Goal: Task Accomplishment & Management: Use online tool/utility

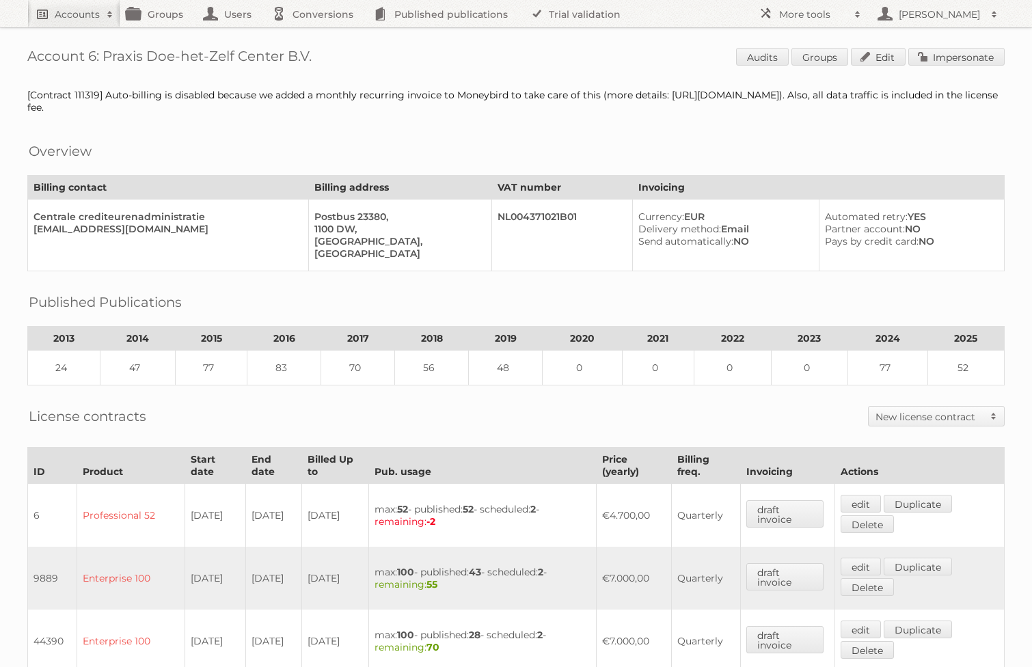
click at [71, 10] on h2 "Accounts" at bounding box center [77, 15] width 45 height 14
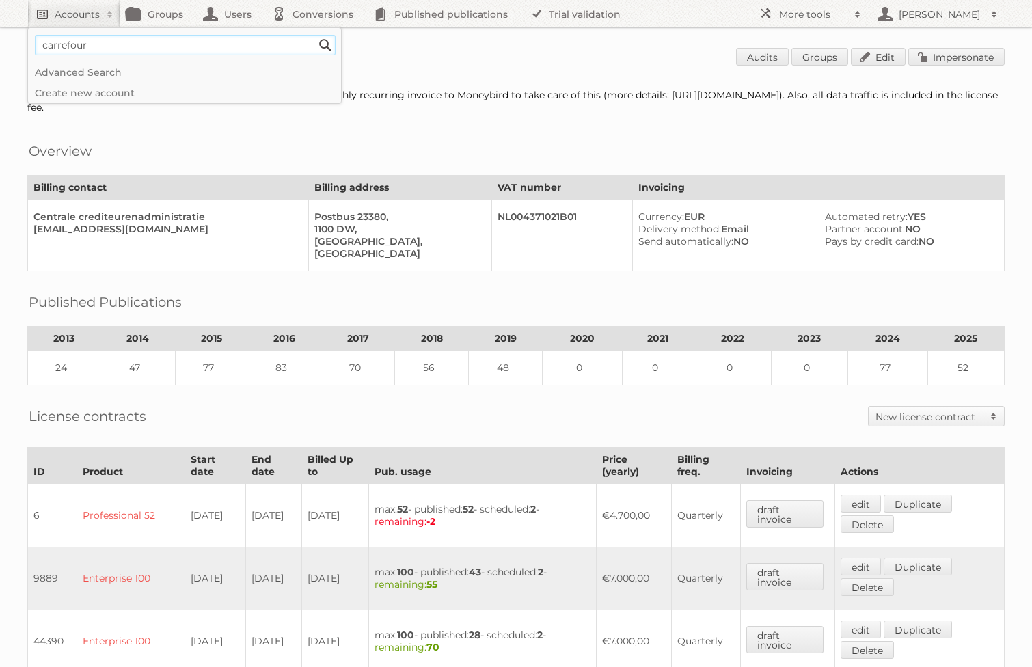
type input"] "carrefour"
click at [315, 35] on input "Search" at bounding box center [325, 45] width 21 height 21
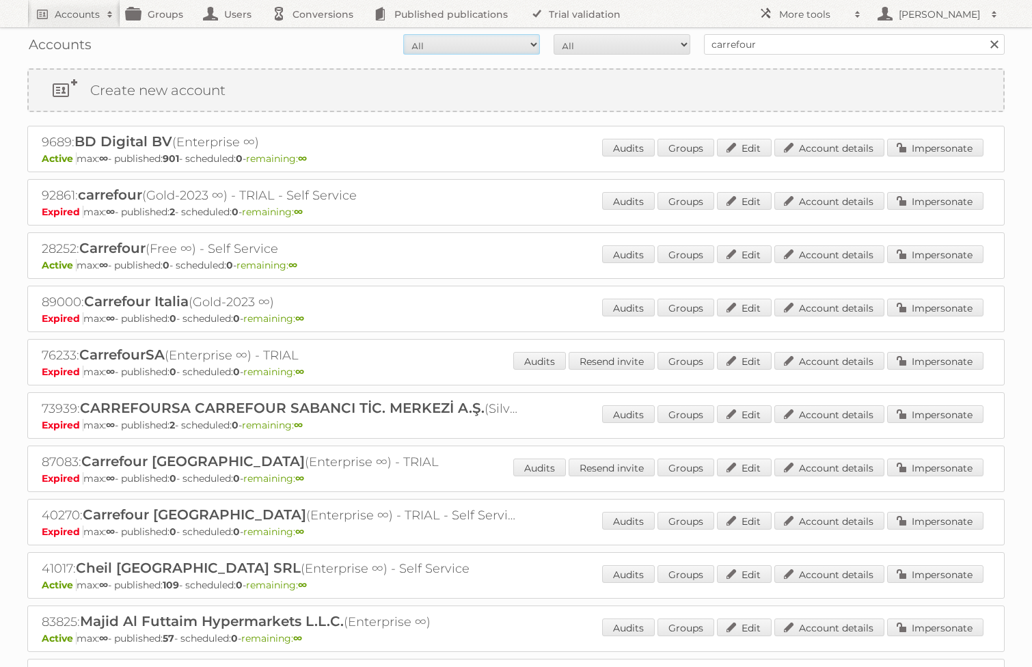
click at [510, 48] on select "All Active Expired Pending" at bounding box center [471, 44] width 137 height 21
select select "active"
click at [584, 43] on select "All Paid Trials Self service" at bounding box center [622, 44] width 137 height 21
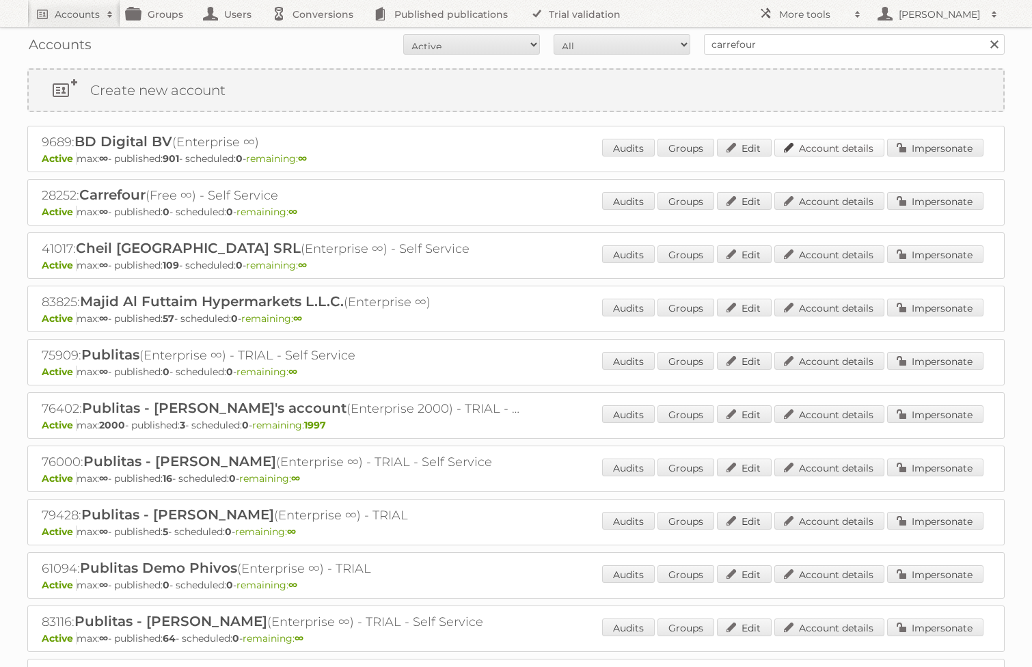
click at [802, 148] on link "Account details" at bounding box center [829, 148] width 110 height 18
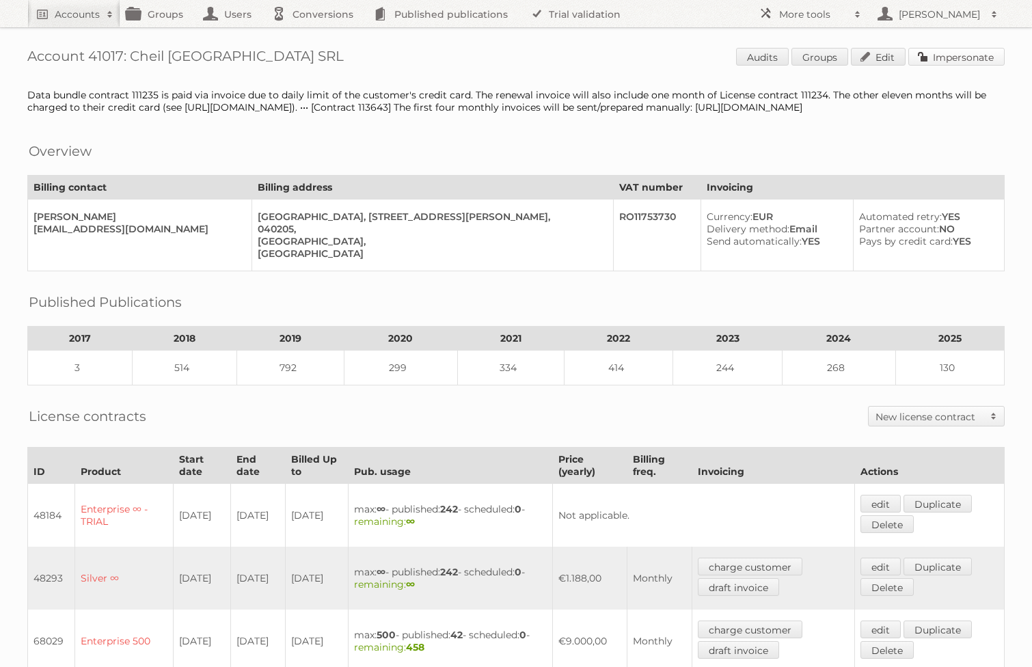
click at [948, 59] on link "Impersonate" at bounding box center [956, 57] width 96 height 18
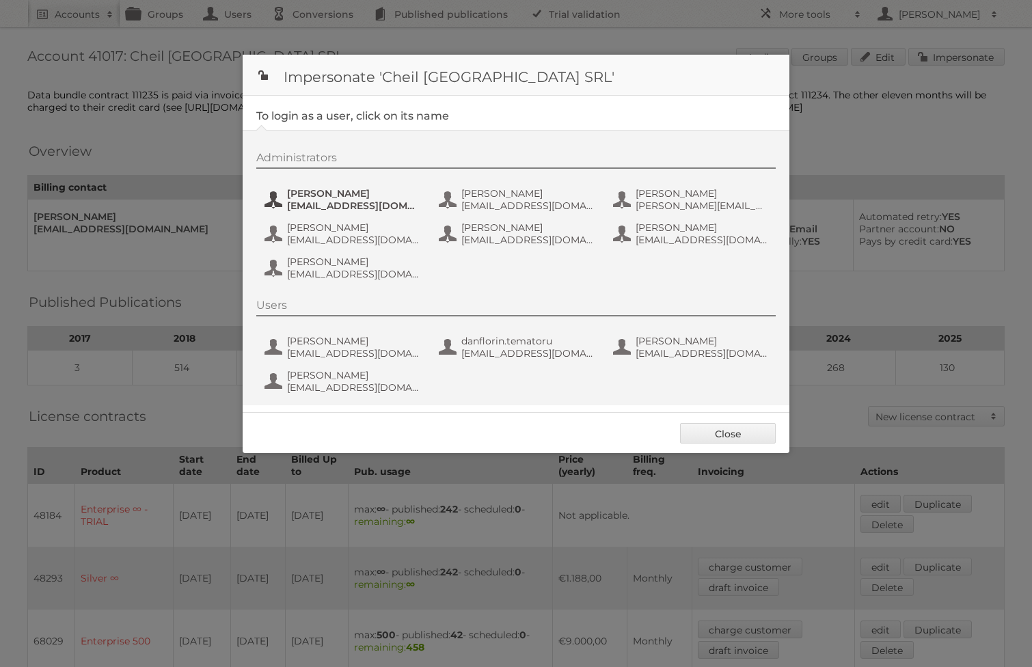
click at [336, 193] on span "[PERSON_NAME]" at bounding box center [353, 193] width 133 height 12
